Goal: Task Accomplishment & Management: Use online tool/utility

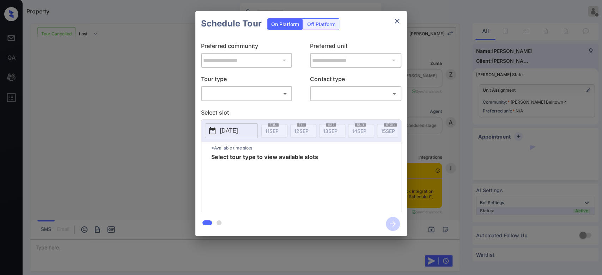
click at [251, 97] on body "Property Mukesh Offline Set yourself online Set yourself on break Profile Switc…" at bounding box center [301, 137] width 602 height 275
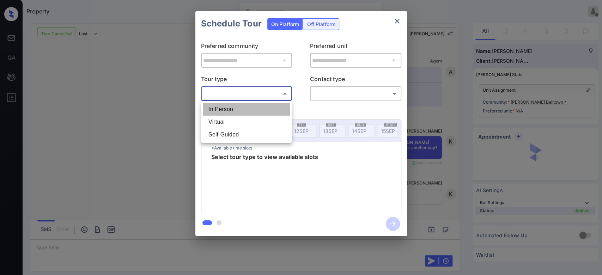
click at [240, 111] on li "In Person" at bounding box center [246, 109] width 87 height 13
type input "********"
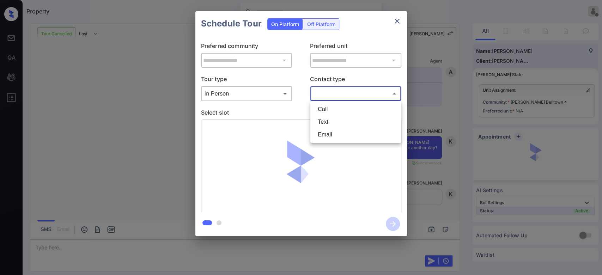
drag, startPoint x: 342, startPoint y: 96, endPoint x: 328, endPoint y: 120, distance: 28.0
click at [328, 120] on body "Property Mukesh Offline Set yourself online Set yourself on break Profile Switc…" at bounding box center [301, 137] width 602 height 275
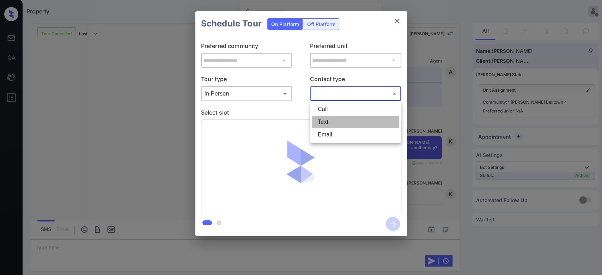
click at [328, 120] on li "Text" at bounding box center [355, 122] width 87 height 13
type input "****"
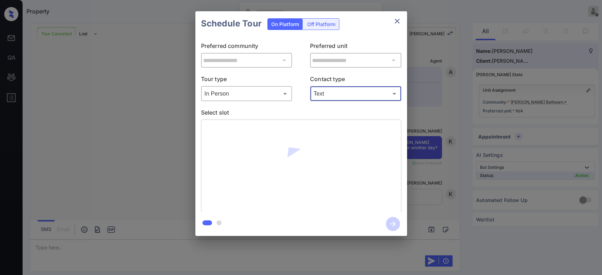
click at [393, 21] on icon "close" at bounding box center [397, 21] width 8 height 8
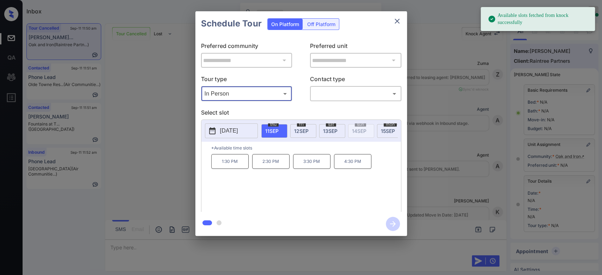
scroll to position [2285, 0]
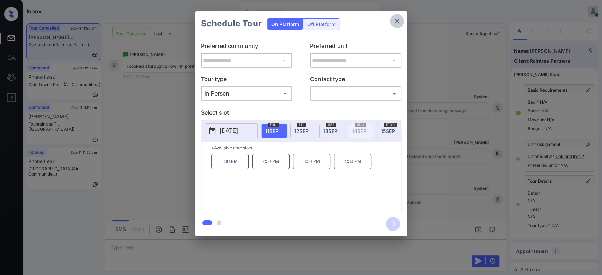
click at [401, 21] on icon "close" at bounding box center [397, 21] width 8 height 8
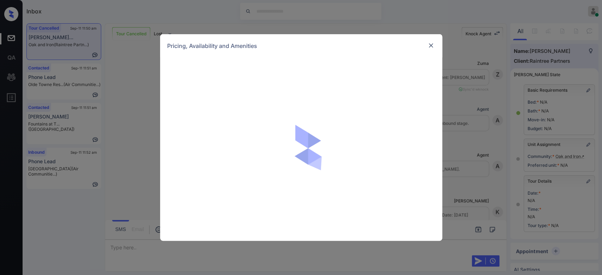
scroll to position [786, 0]
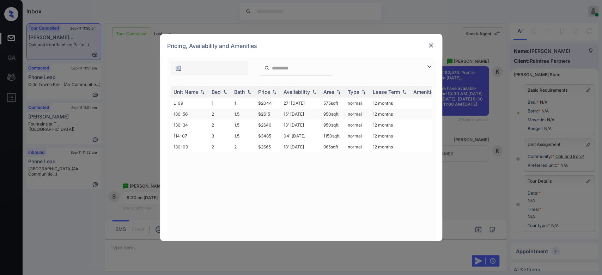
click at [265, 114] on td "$2615" at bounding box center [267, 114] width 25 height 11
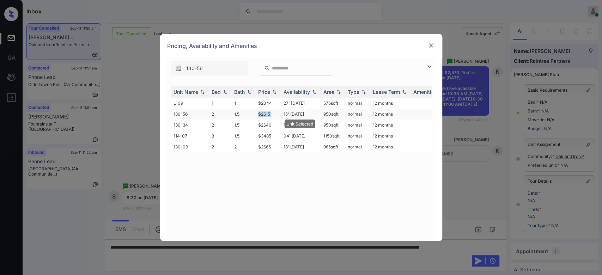
click at [265, 114] on td "$2615" at bounding box center [267, 114] width 25 height 11
click at [431, 46] on img at bounding box center [430, 45] width 7 height 7
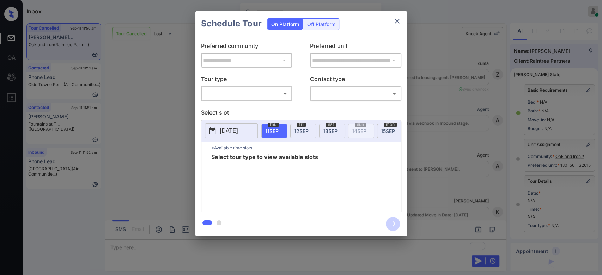
scroll to position [1686, 0]
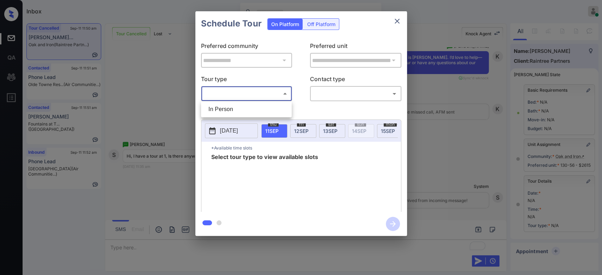
click at [271, 90] on body "Inbox Mukesh Online Set yourself offline Set yourself on break Profile Switch t…" at bounding box center [301, 137] width 602 height 275
click at [241, 106] on li "In Person" at bounding box center [246, 109] width 87 height 13
type input "********"
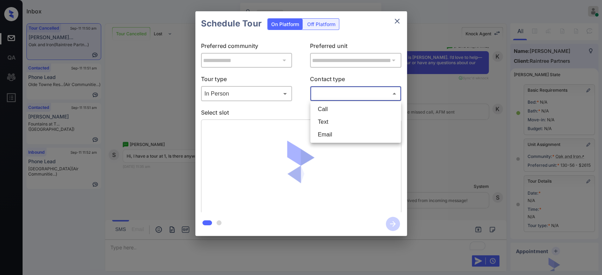
drag, startPoint x: 345, startPoint y: 94, endPoint x: 335, endPoint y: 120, distance: 28.1
click at [335, 120] on body "Inbox Mukesh Online Set yourself offline Set yourself on break Profile Switch t…" at bounding box center [301, 137] width 602 height 275
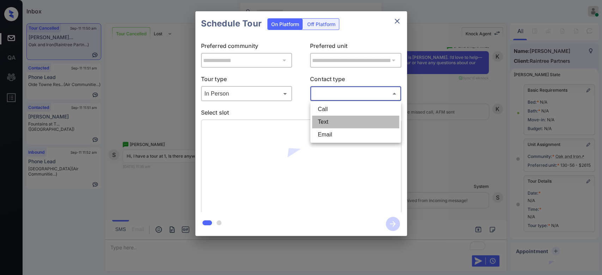
click at [335, 120] on li "Text" at bounding box center [355, 122] width 87 height 13
type input "****"
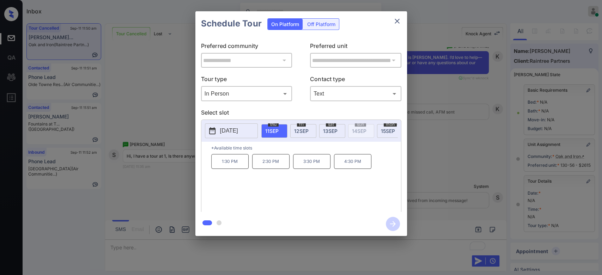
click at [235, 169] on p "1:30 PM" at bounding box center [229, 161] width 37 height 15
click at [392, 224] on icon "button" at bounding box center [393, 224] width 6 height 6
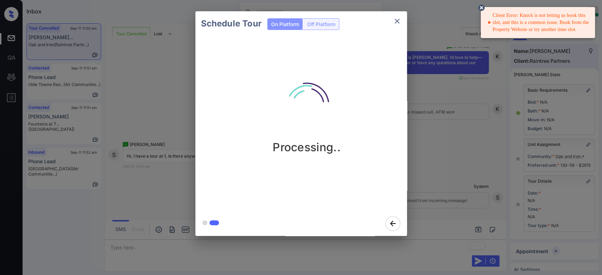
click at [480, 5] on icon at bounding box center [481, 8] width 6 height 6
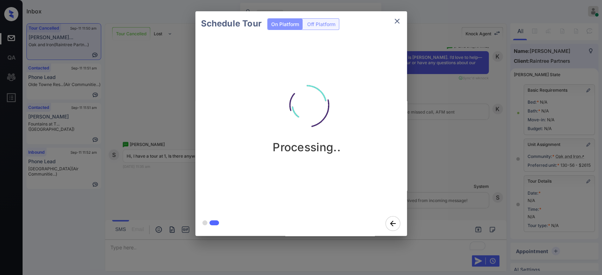
click at [440, 103] on div "Schedule Tour On Platform Off Platform Processing.." at bounding box center [301, 123] width 602 height 247
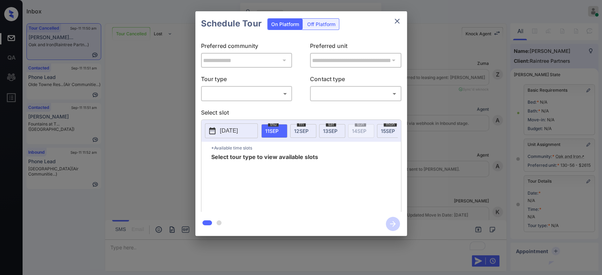
scroll to position [2507, 0]
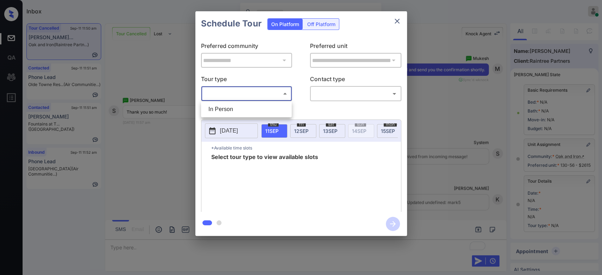
click at [245, 92] on body "Inbox Mukesh Online Set yourself offline Set yourself on break Profile Switch t…" at bounding box center [301, 137] width 602 height 275
click at [236, 105] on li "In Person" at bounding box center [246, 109] width 87 height 13
type input "********"
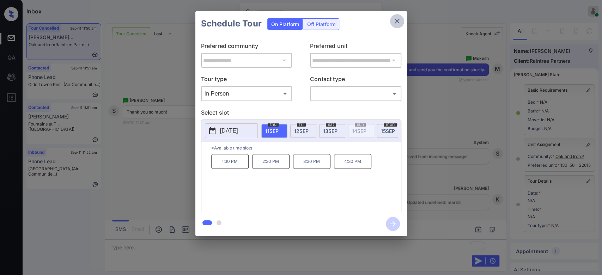
click at [397, 25] on button "close" at bounding box center [397, 21] width 14 height 14
